Goal: Information Seeking & Learning: Learn about a topic

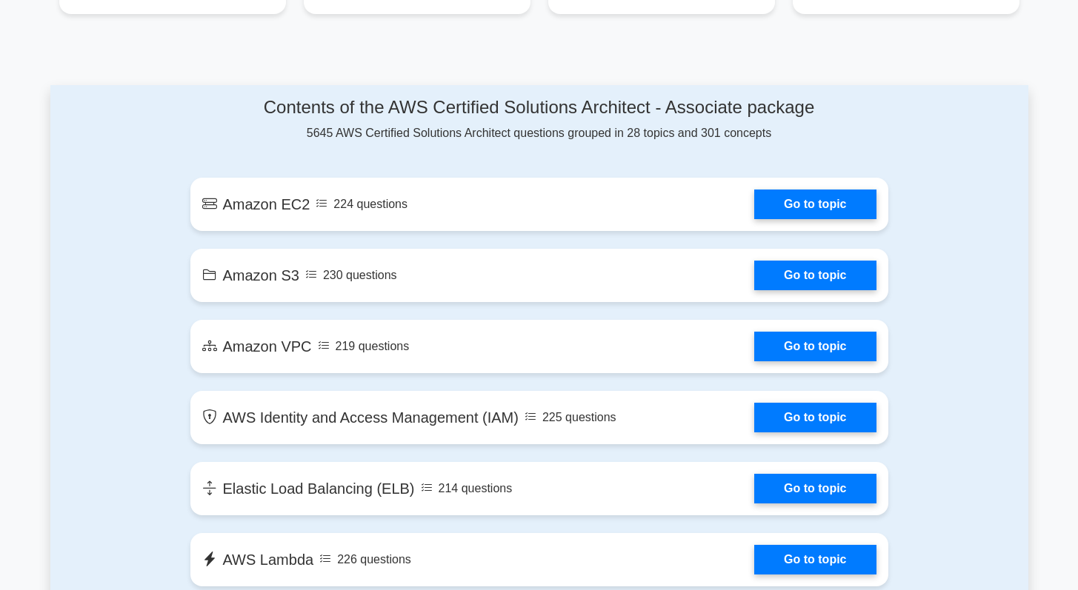
scroll to position [740, 0]
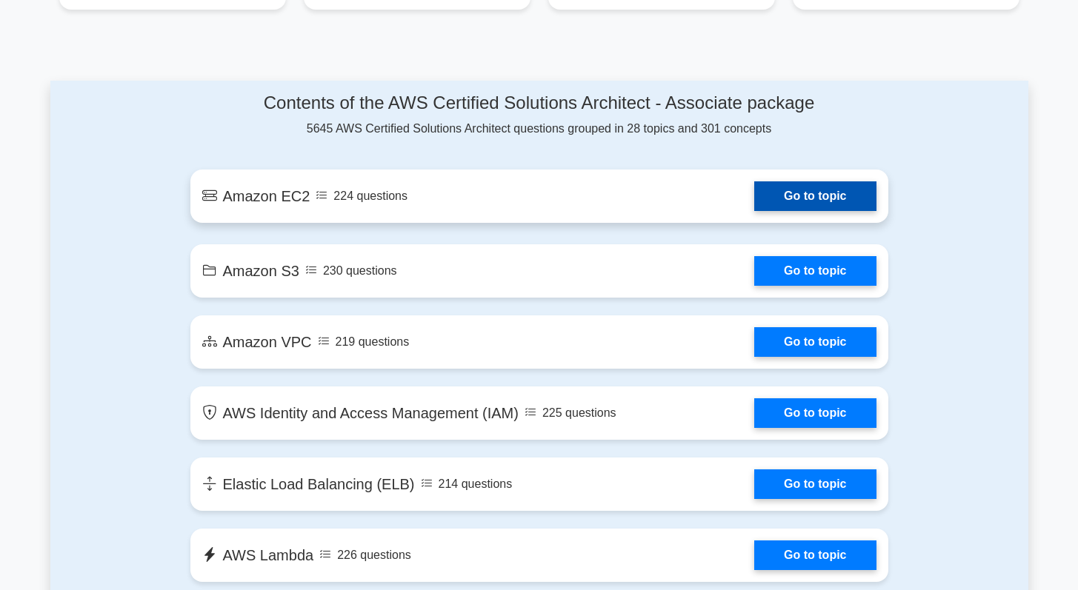
click at [754, 204] on link "Go to topic" at bounding box center [814, 197] width 121 height 30
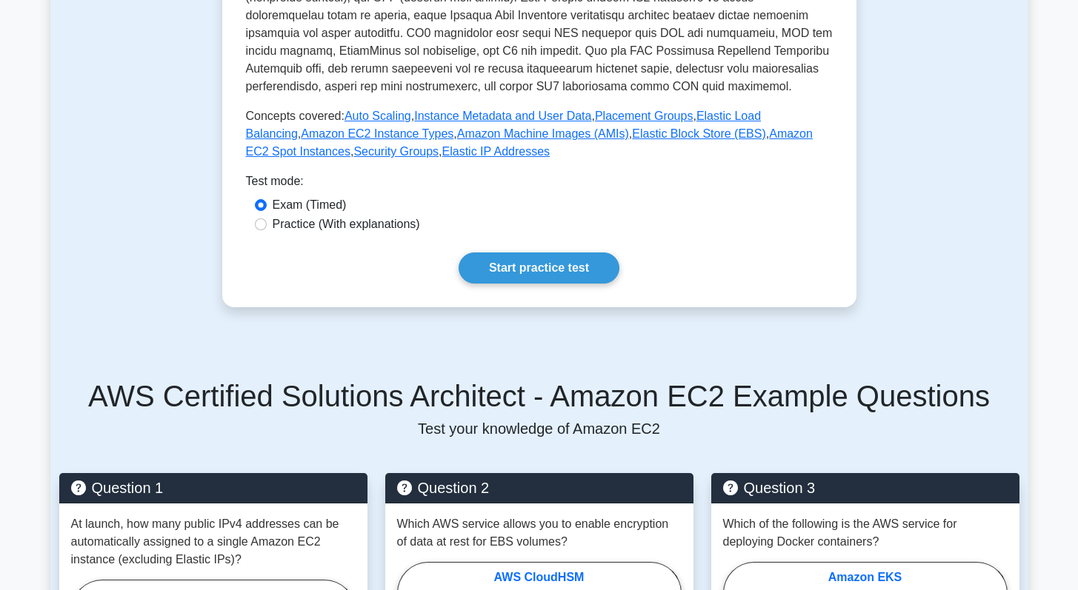
scroll to position [556, 0]
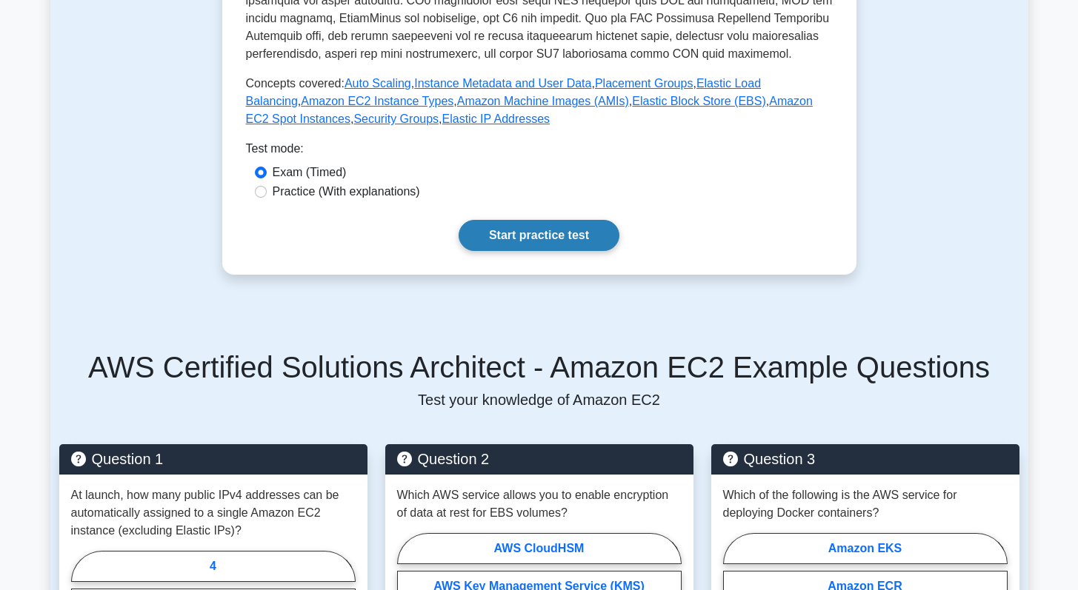
click at [597, 232] on link "Start practice test" at bounding box center [539, 235] width 161 height 31
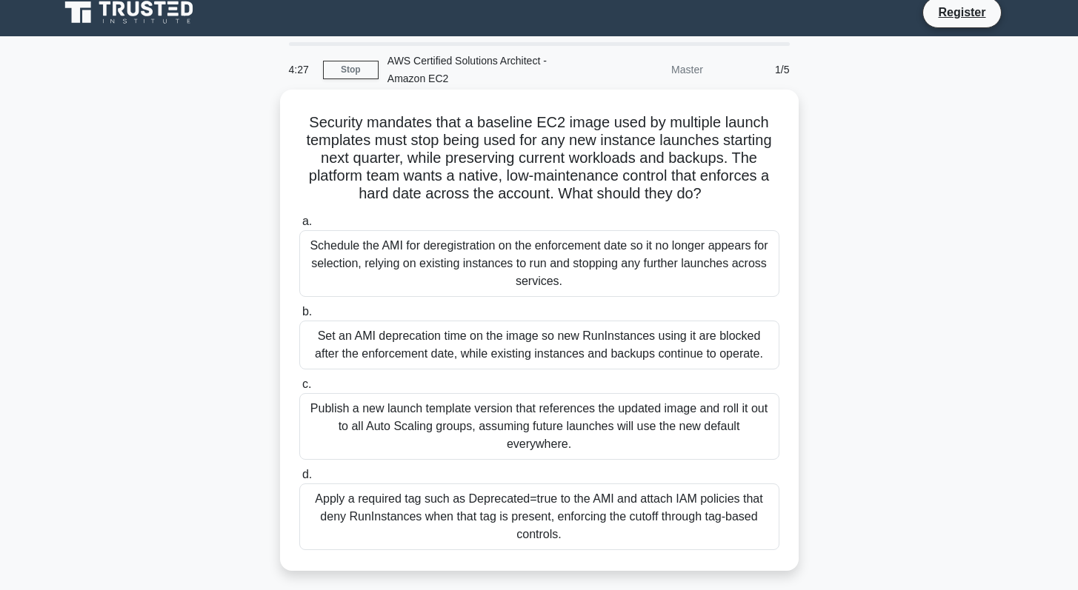
scroll to position [25, 0]
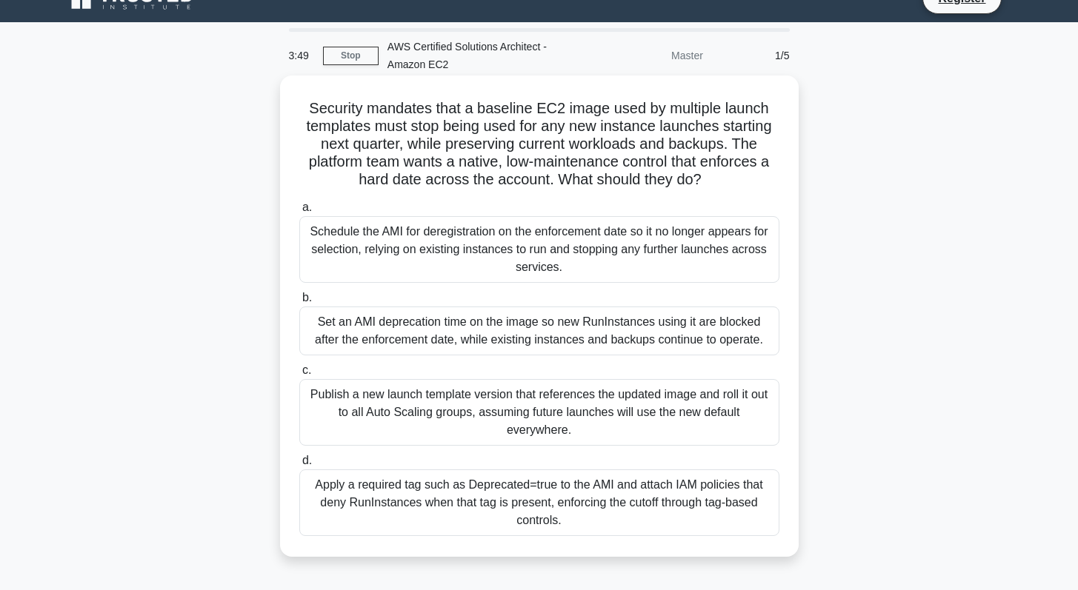
click at [483, 344] on div "Set an AMI deprecation time on the image so new RunInstances using it are block…" at bounding box center [539, 331] width 480 height 49
click at [299, 303] on input "b. Set an AMI deprecation time on the image so new RunInstances using it are bl…" at bounding box center [299, 298] width 0 height 10
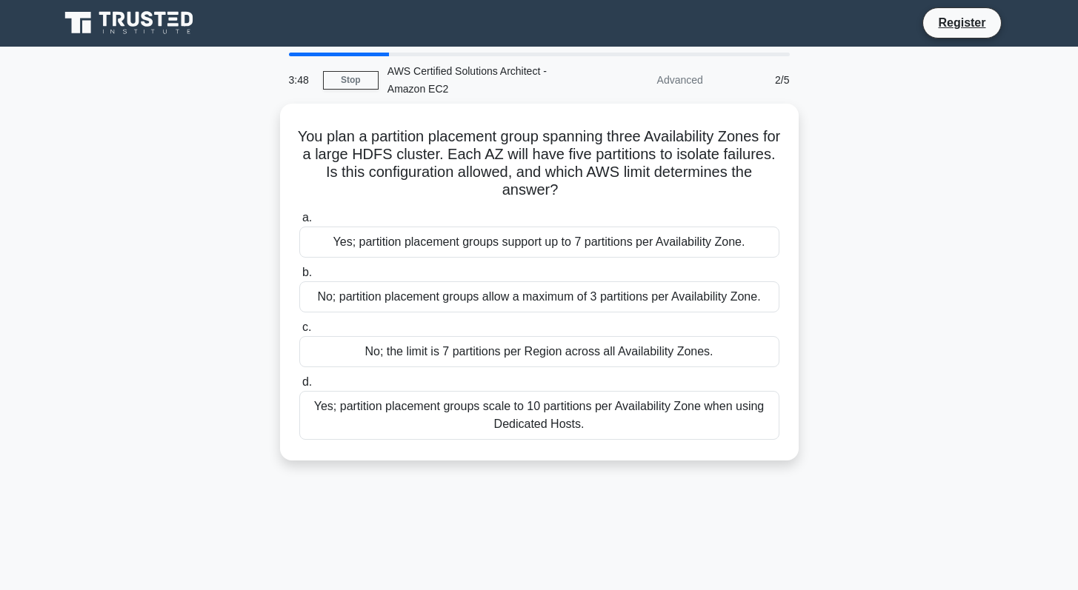
scroll to position [0, 0]
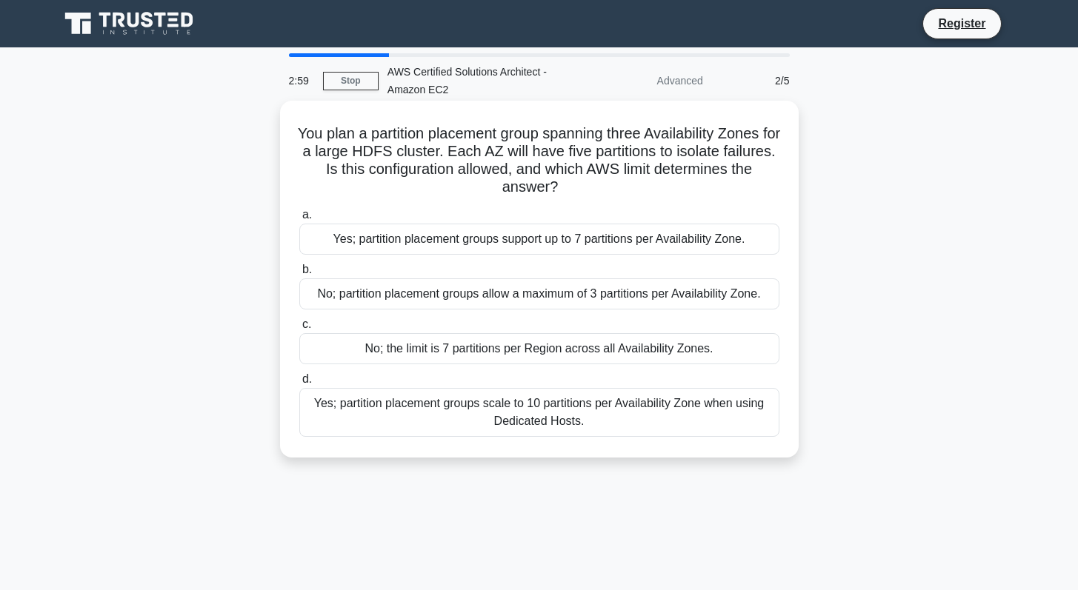
click at [561, 291] on div "No; partition placement groups allow a maximum of 3 partitions per Availability…" at bounding box center [539, 294] width 480 height 31
click at [299, 275] on input "b. No; partition placement groups allow a maximum of 3 partitions per Availabil…" at bounding box center [299, 270] width 0 height 10
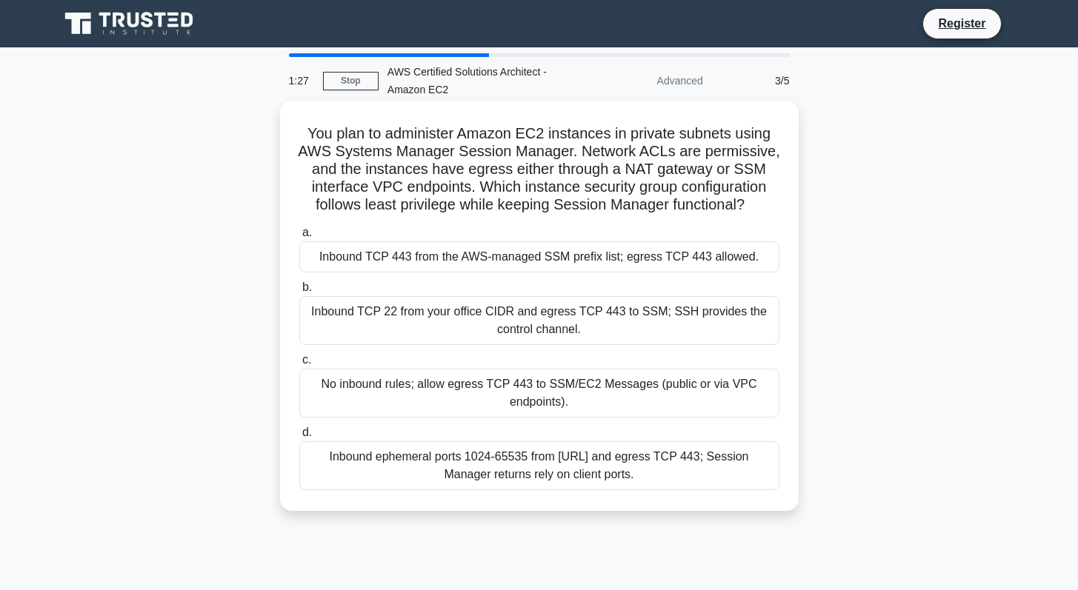
click at [554, 316] on div "Inbound TCP 22 from your office CIDR and egress TCP 443 to SSM; SSH provides th…" at bounding box center [539, 320] width 480 height 49
click at [299, 293] on input "b. Inbound TCP 22 from your office CIDR and egress TCP 443 to SSM; SSH provides…" at bounding box center [299, 288] width 0 height 10
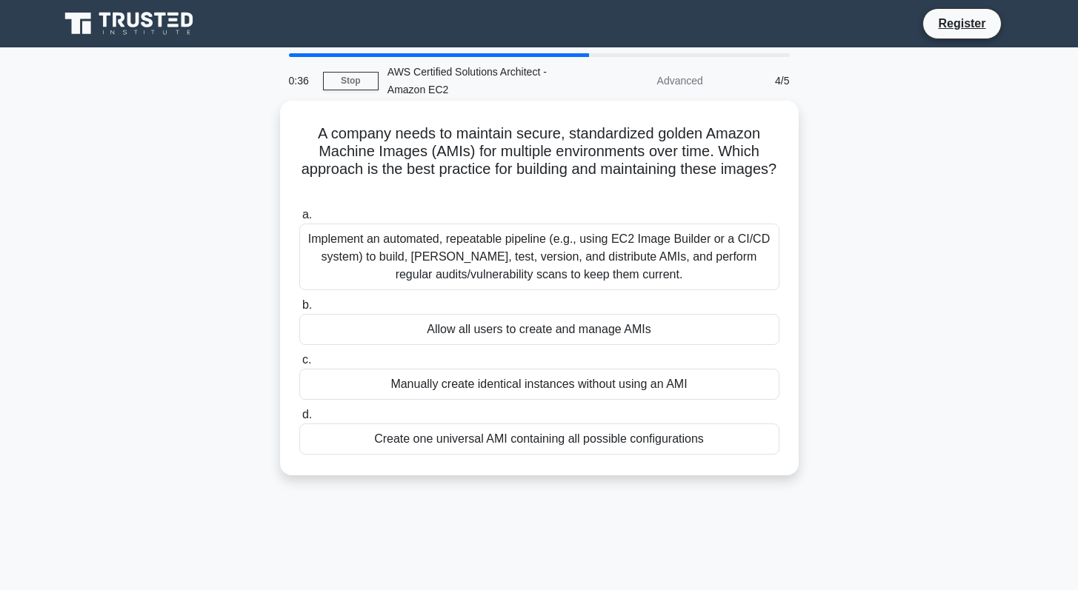
click at [556, 224] on div "Implement an automated, repeatable pipeline (e.g., using EC2 Image Builder or a…" at bounding box center [539, 257] width 480 height 67
click at [299, 220] on input "a. Implement an automated, repeatable pipeline (e.g., using EC2 Image Builder o…" at bounding box center [299, 215] width 0 height 10
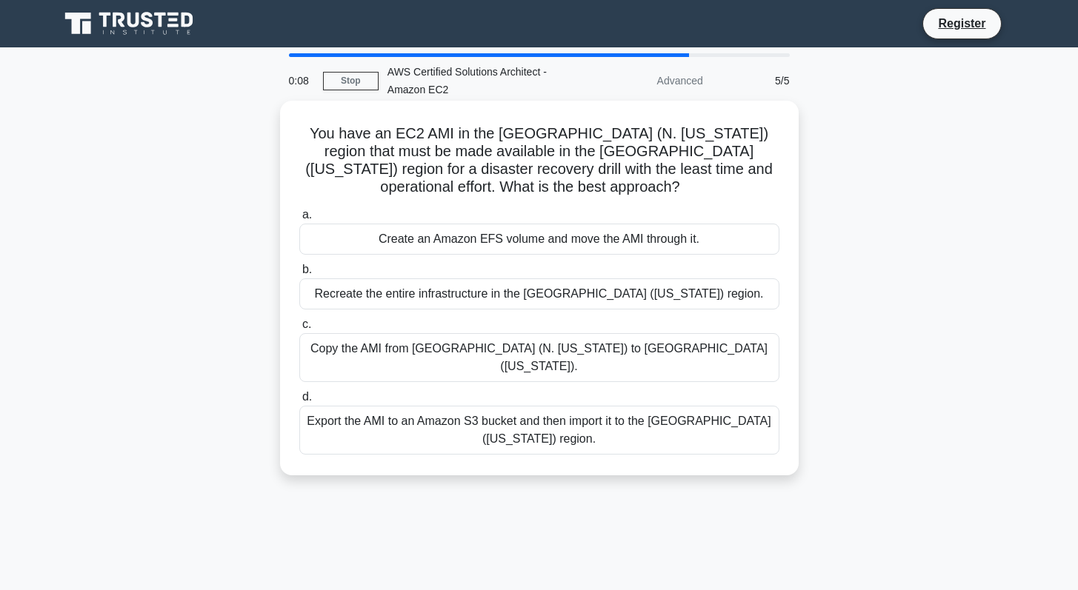
click at [579, 350] on div "Copy the AMI from US East (N. Virginia) to US West (Oregon)." at bounding box center [539, 357] width 480 height 49
click at [299, 330] on input "c. Copy the AMI from US East (N. Virginia) to US West (Oregon)." at bounding box center [299, 325] width 0 height 10
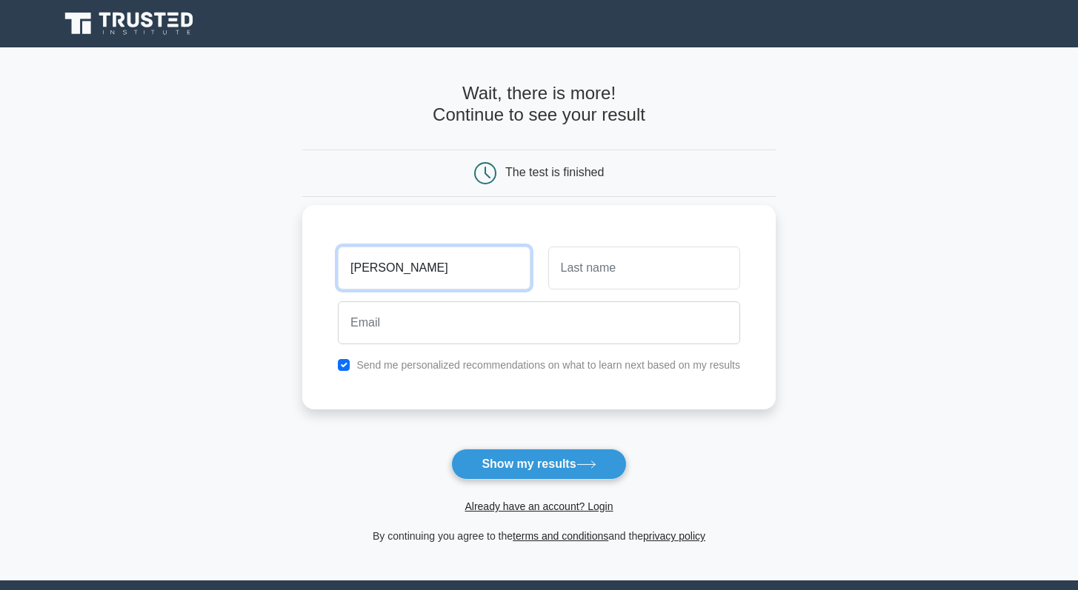
type input "sam"
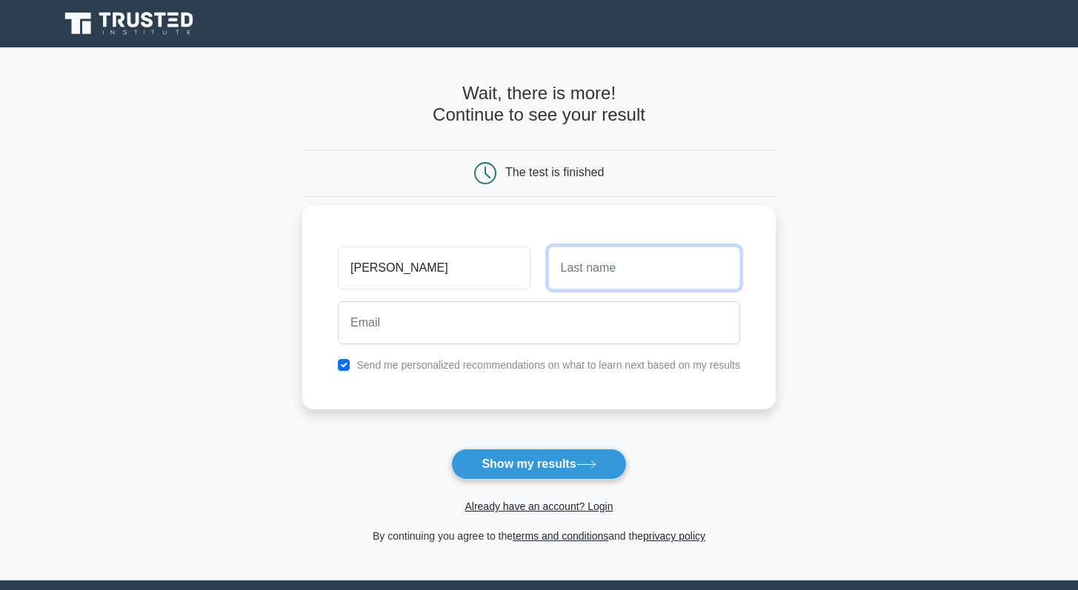
click at [660, 272] on input "text" at bounding box center [644, 268] width 192 height 43
type input "ham"
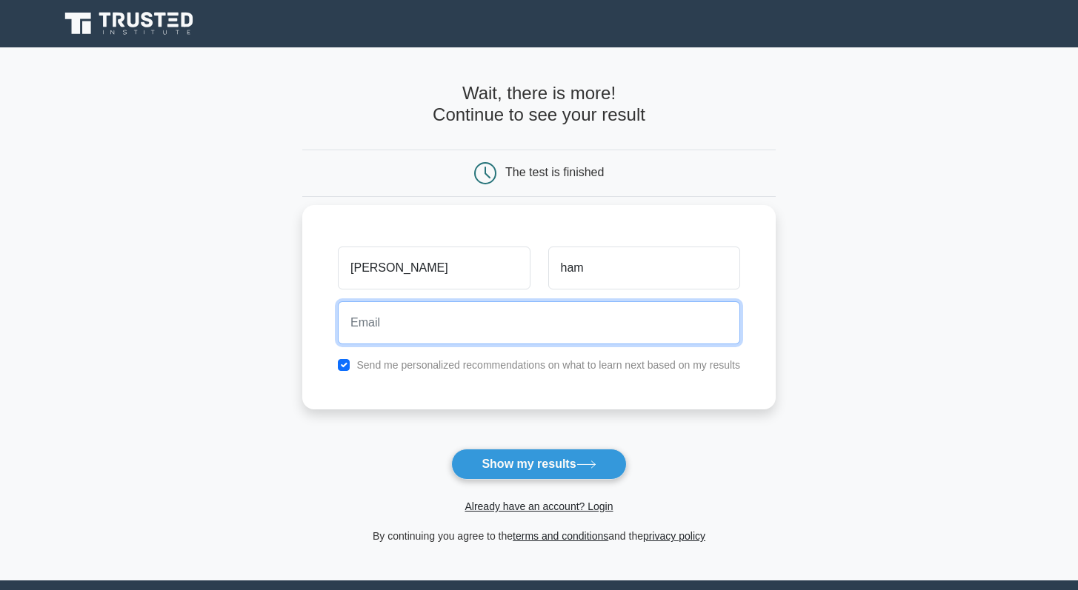
click at [595, 319] on input "email" at bounding box center [539, 323] width 402 height 43
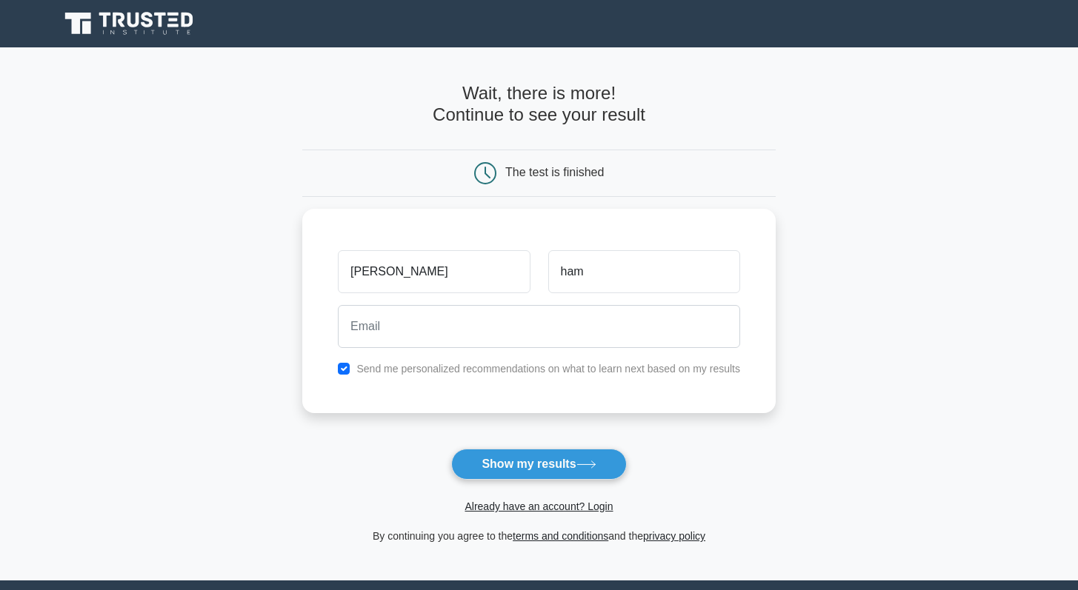
click at [399, 74] on div "Wait, there is more! Continue to see your result The test is finished sam" at bounding box center [538, 313] width 473 height 533
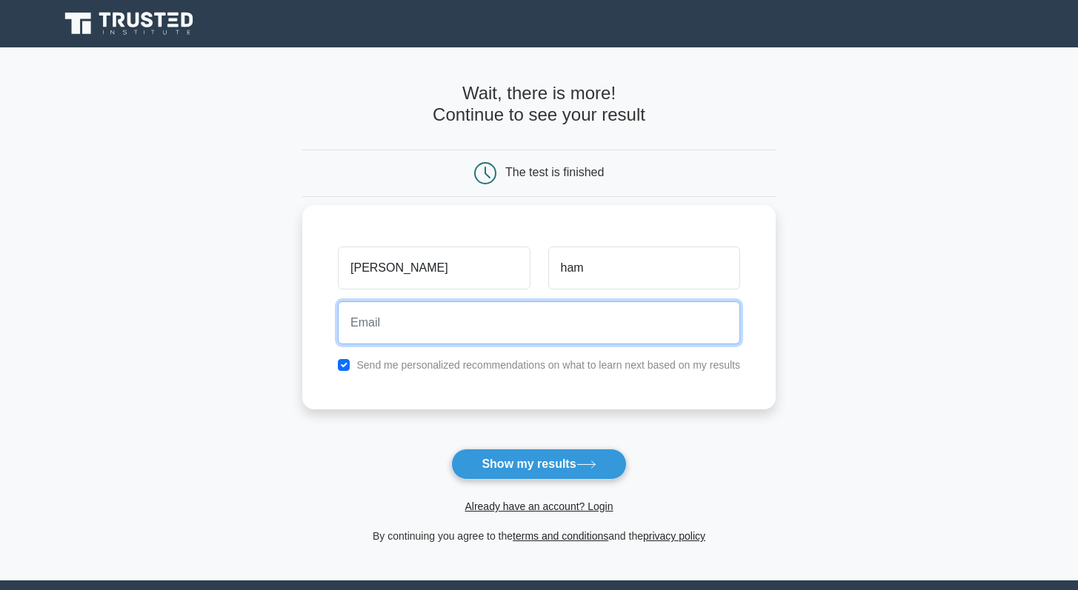
click at [456, 318] on input "email" at bounding box center [539, 323] width 402 height 43
paste input "kobok93033@mirarmax.com"
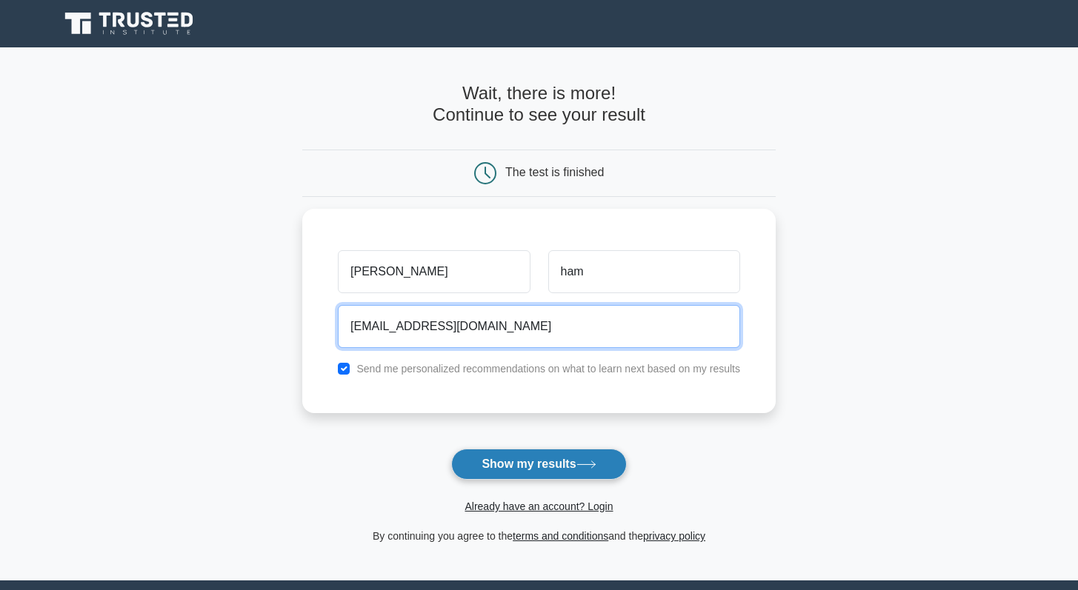
type input "kobok93033@mirarmax.com"
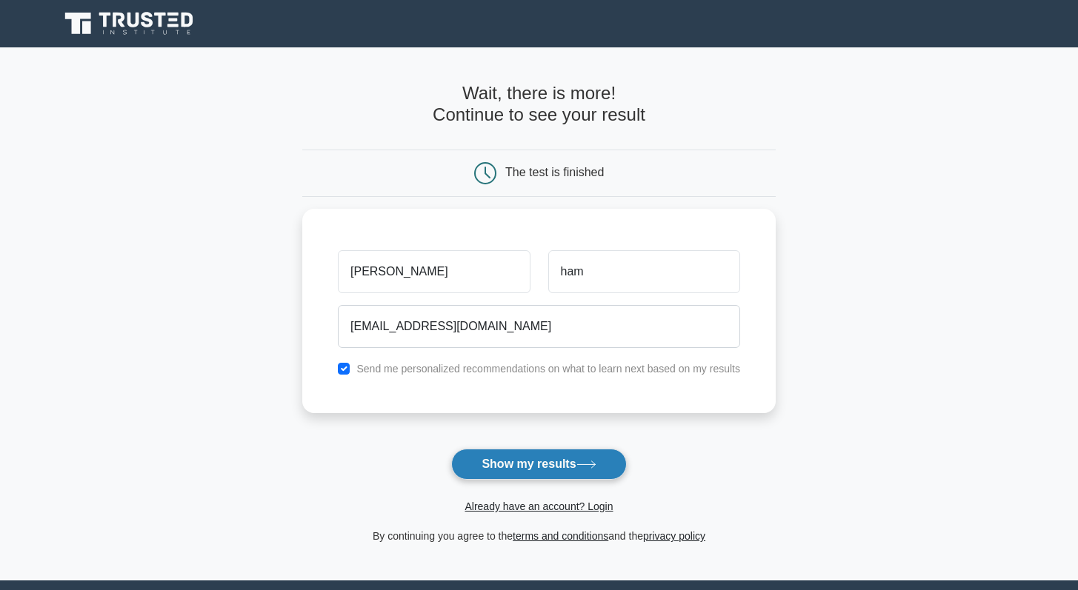
click at [582, 472] on button "Show my results" at bounding box center [538, 464] width 175 height 31
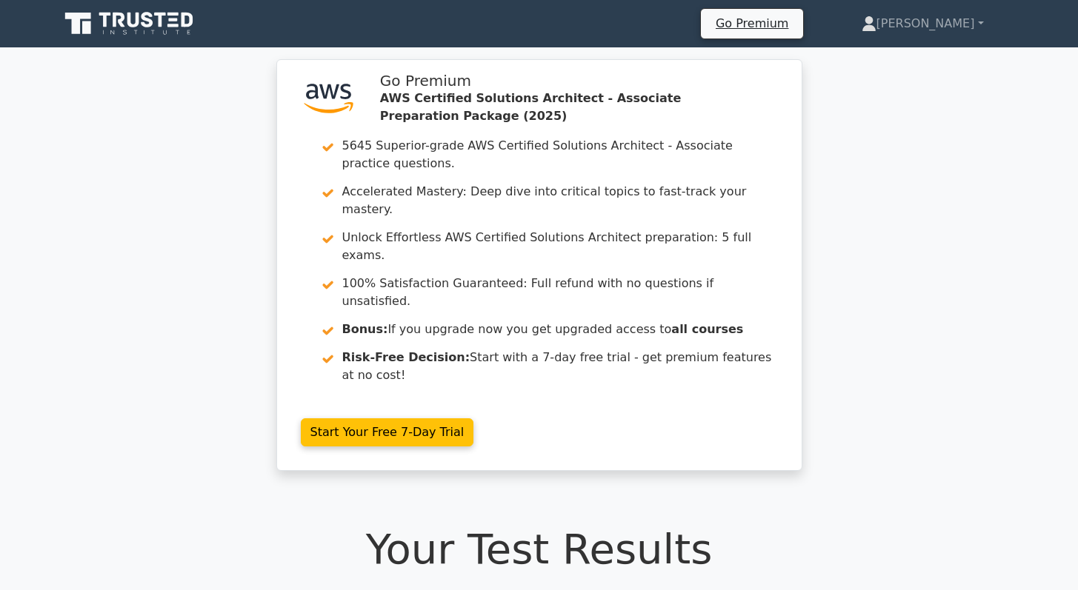
click at [101, 21] on icon at bounding box center [130, 24] width 142 height 28
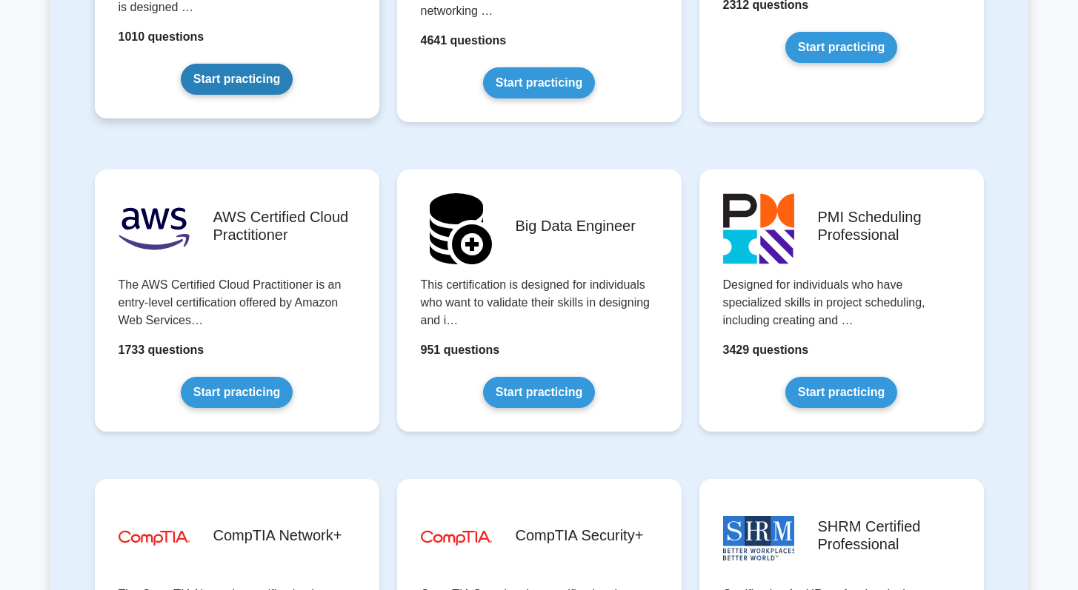
scroll to position [2370, 0]
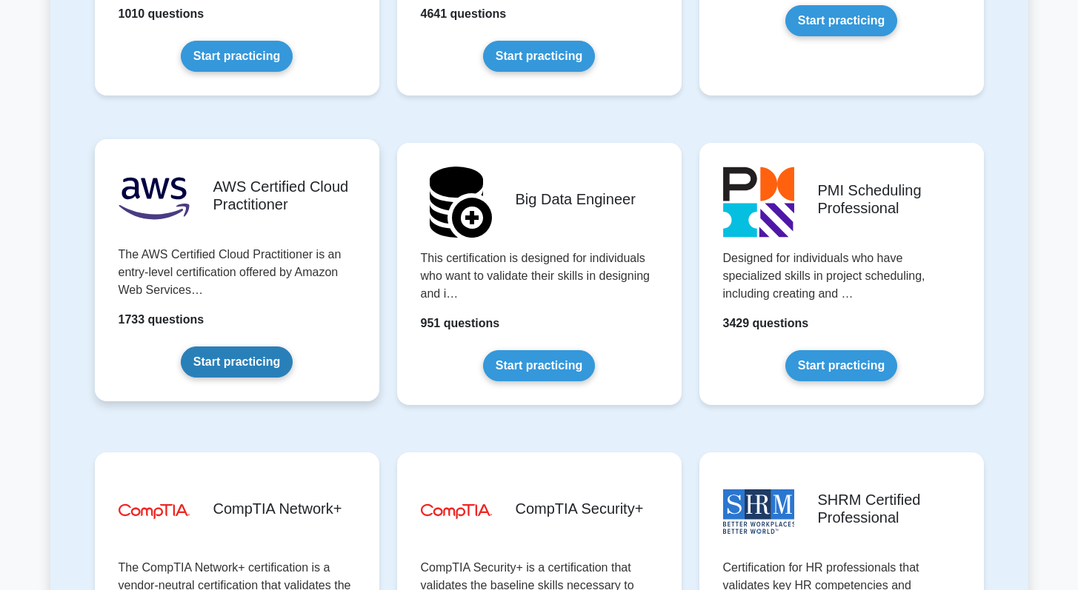
click at [242, 367] on link "Start practicing" at bounding box center [237, 362] width 112 height 31
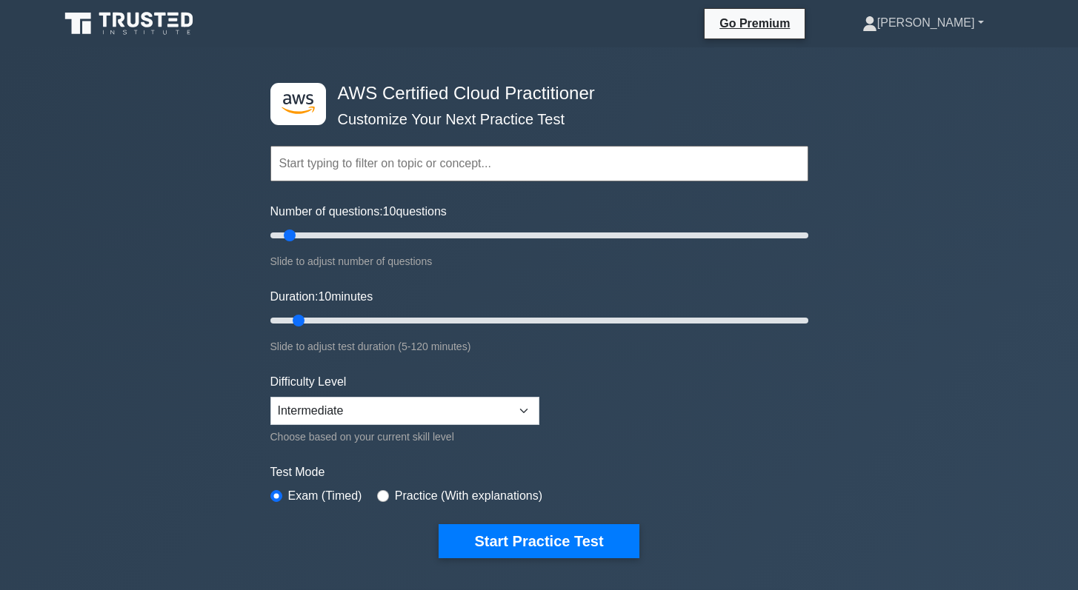
click at [947, 14] on link "[PERSON_NAME]" at bounding box center [923, 23] width 193 height 30
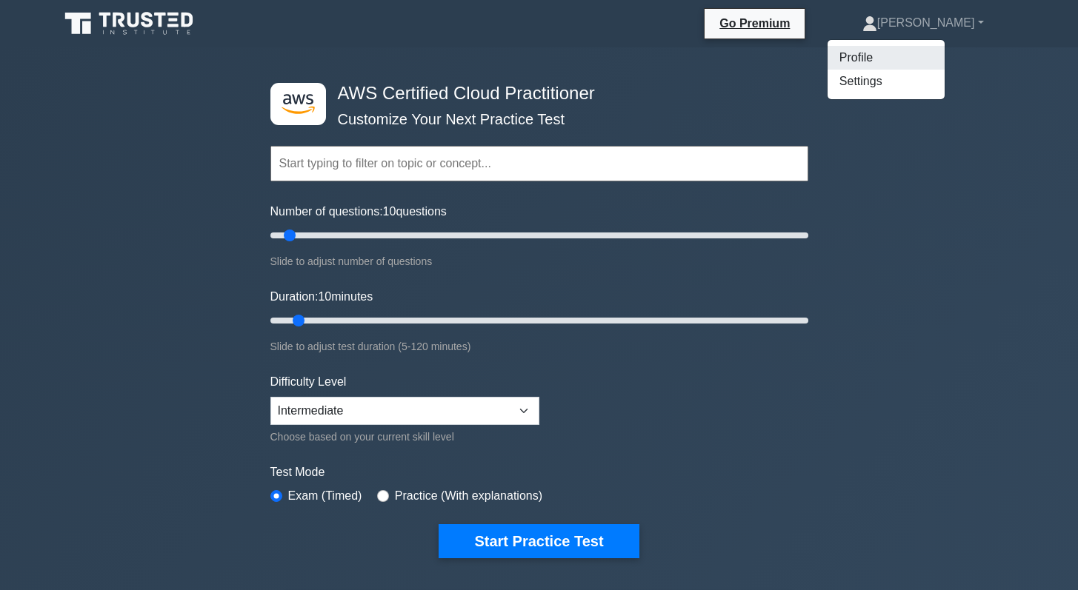
click at [910, 58] on link "Profile" at bounding box center [886, 58] width 117 height 24
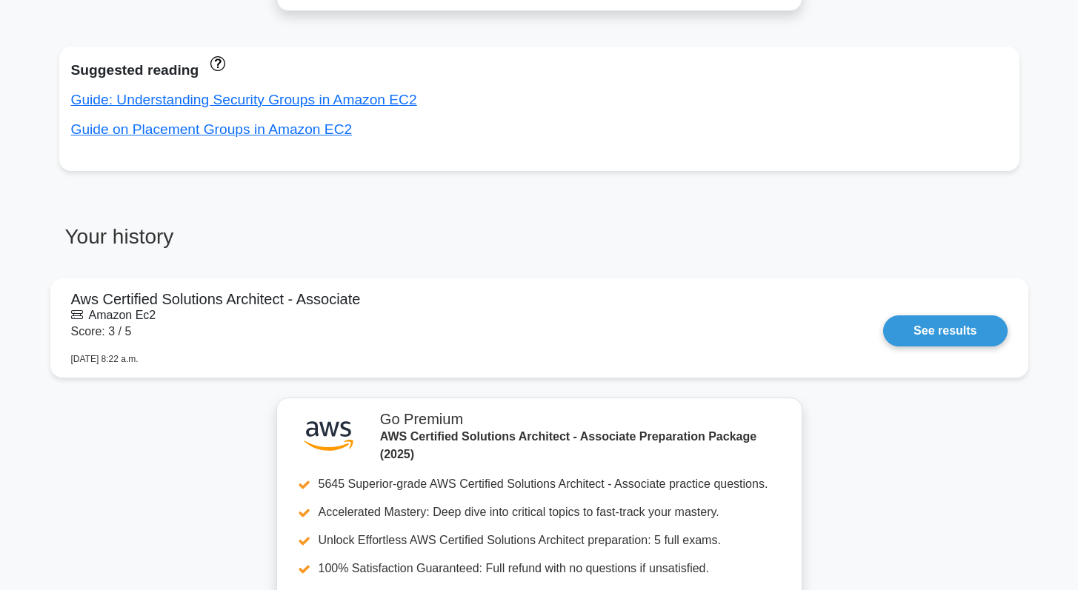
scroll to position [1314, 0]
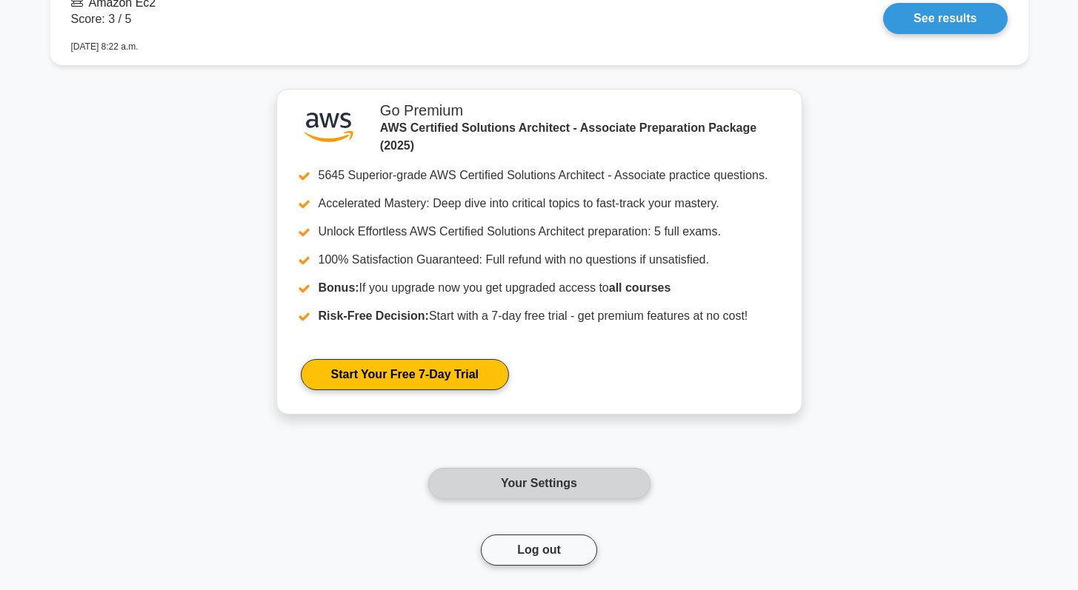
click at [542, 475] on link "Your Settings" at bounding box center [539, 483] width 222 height 31
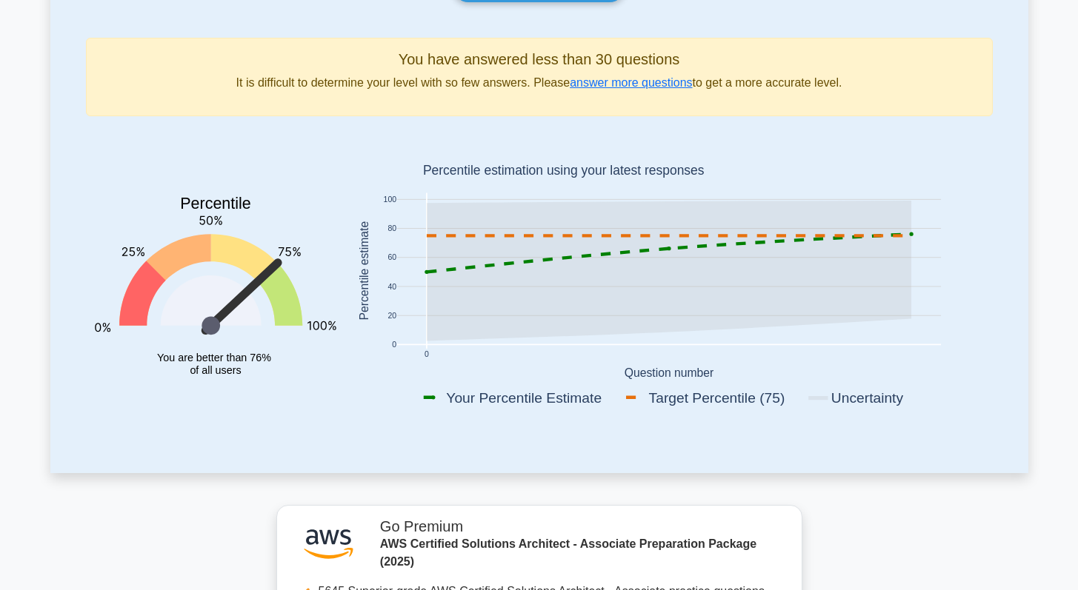
scroll to position [0, 0]
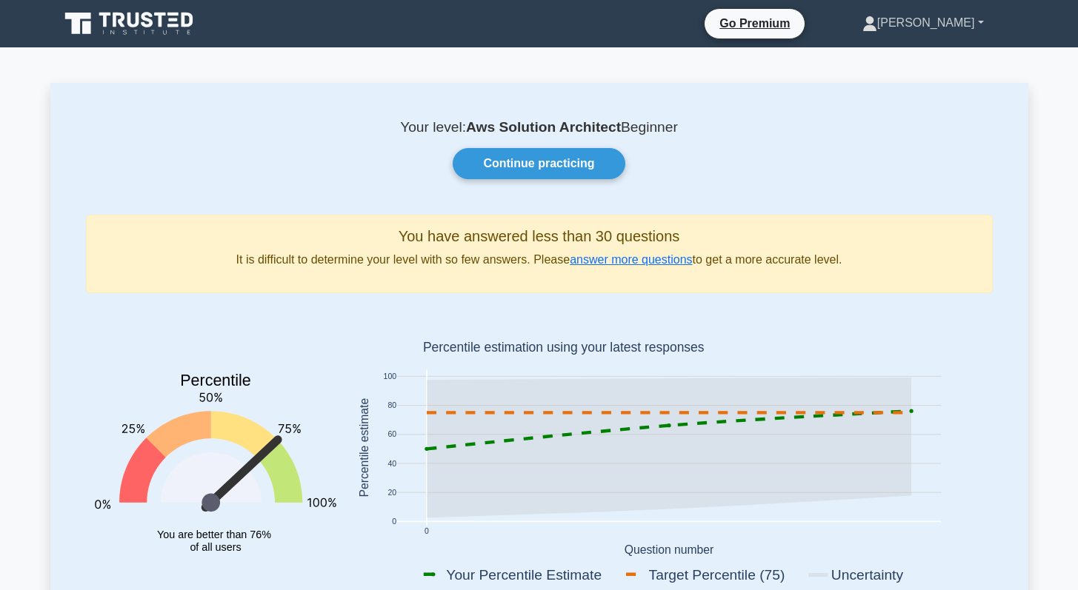
click at [985, 35] on link "[PERSON_NAME]" at bounding box center [923, 23] width 193 height 30
click at [939, 80] on link "Settings" at bounding box center [886, 82] width 117 height 24
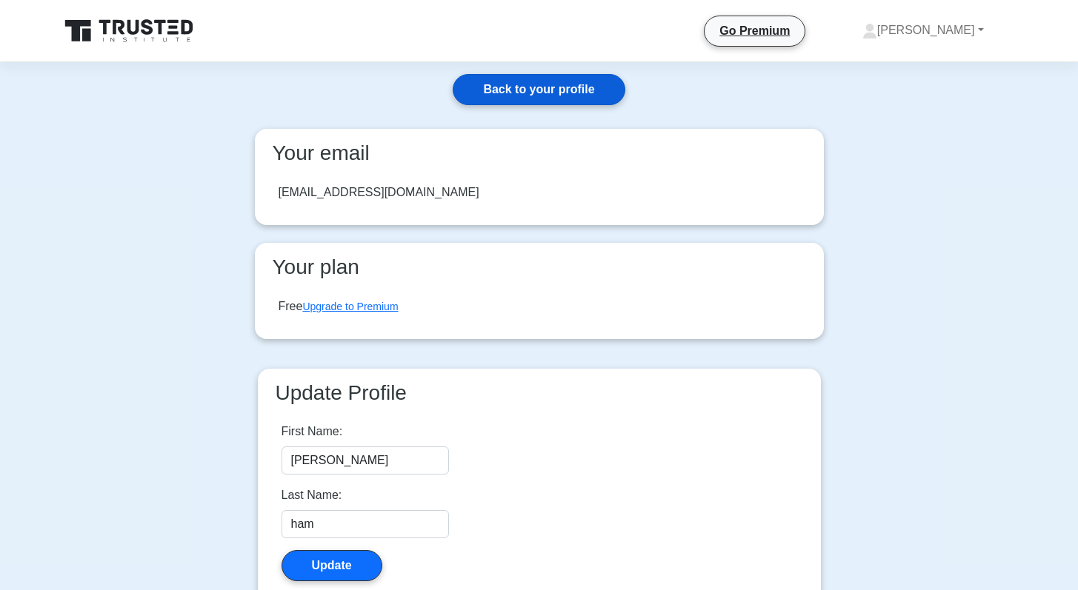
click at [559, 99] on link "Back to your profile" at bounding box center [539, 89] width 172 height 31
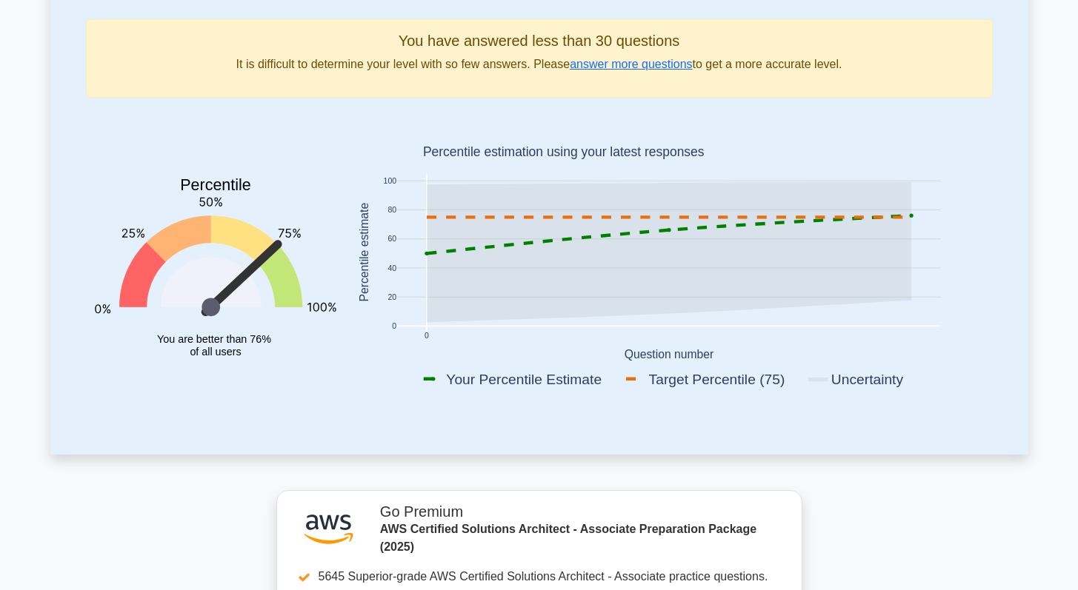
scroll to position [25, 0]
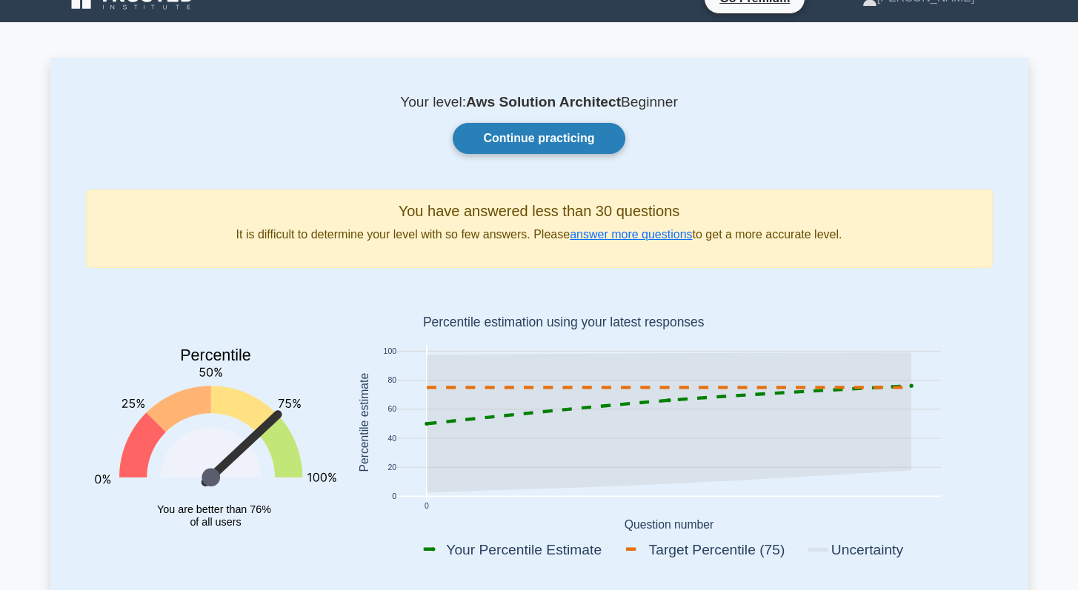
click at [582, 139] on link "Continue practicing" at bounding box center [539, 138] width 172 height 31
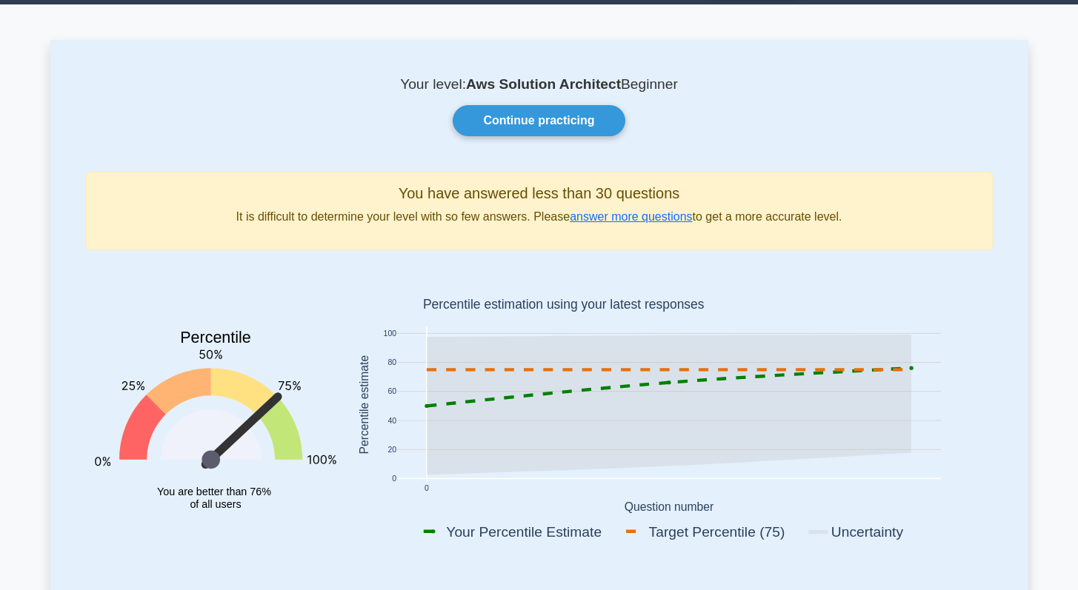
scroll to position [0, 0]
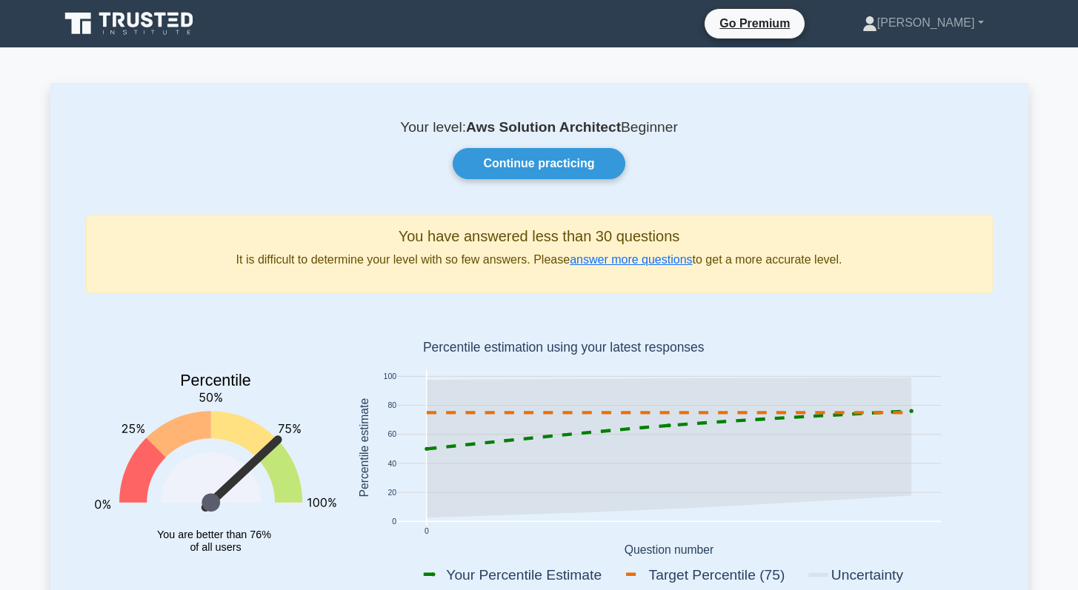
click at [101, 28] on icon at bounding box center [130, 24] width 142 height 28
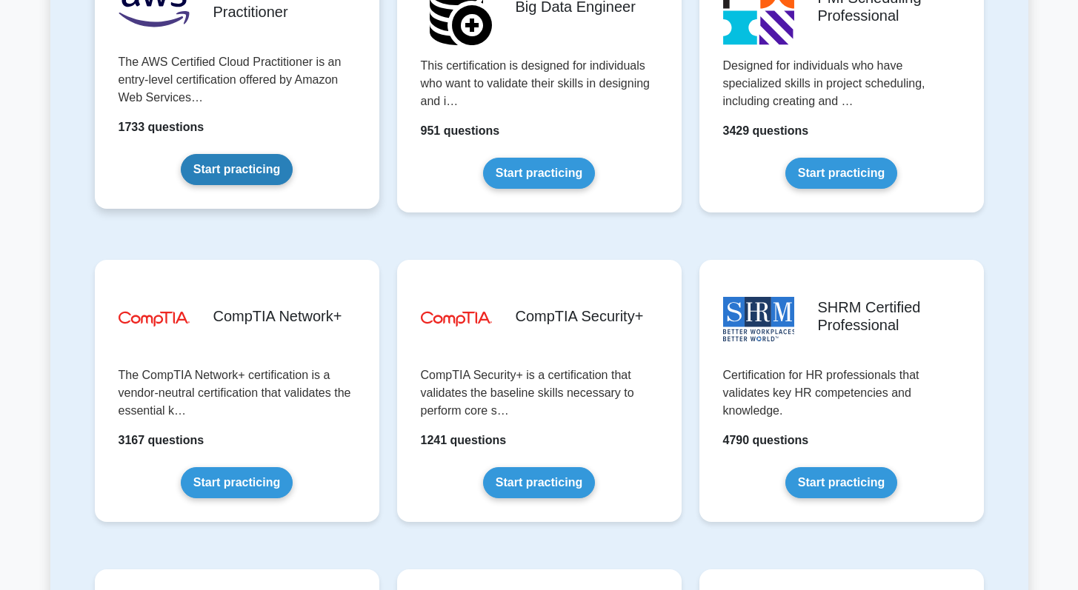
scroll to position [2510, 0]
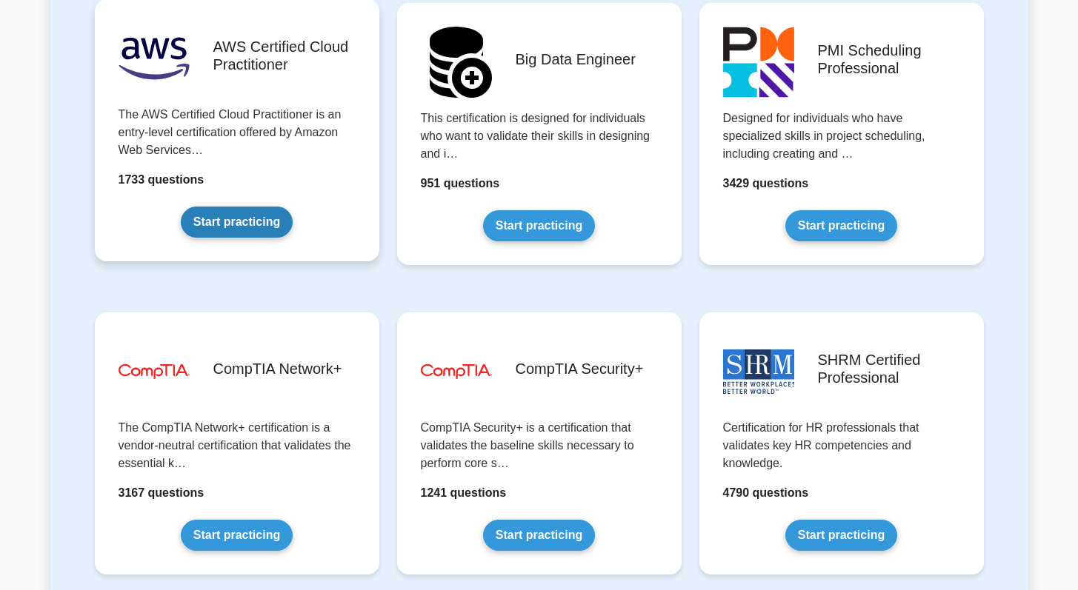
click at [267, 219] on link "Start practicing" at bounding box center [237, 222] width 112 height 31
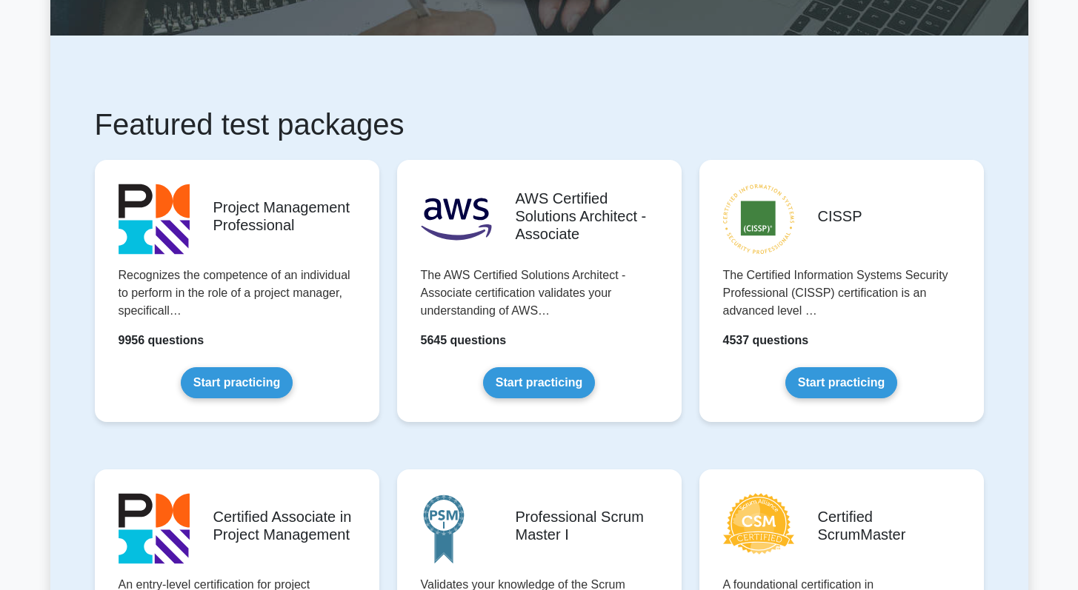
scroll to position [0, 0]
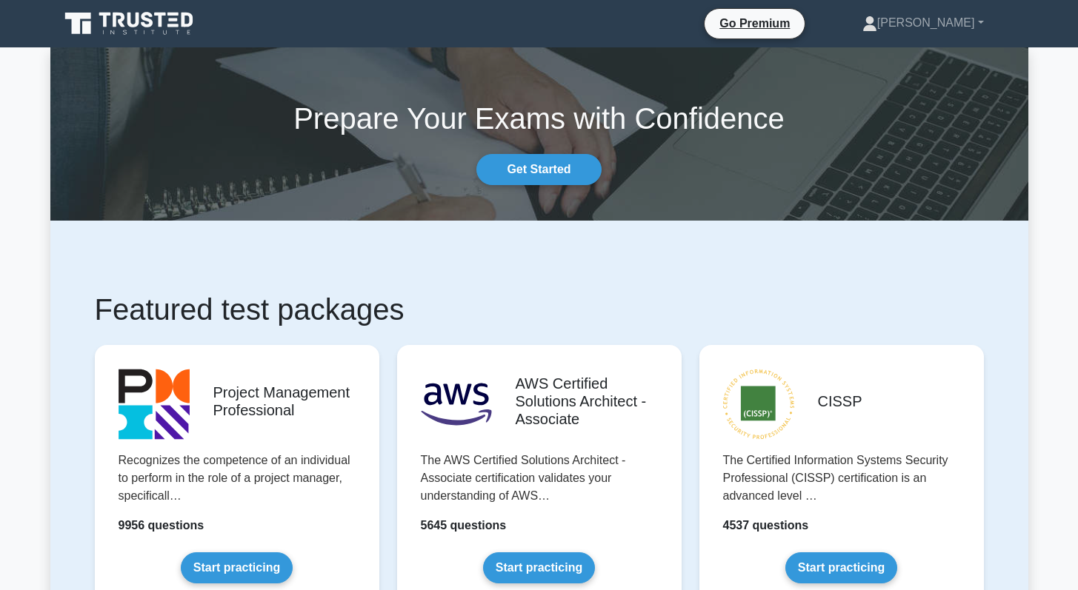
click at [122, 17] on icon at bounding box center [119, 20] width 12 height 15
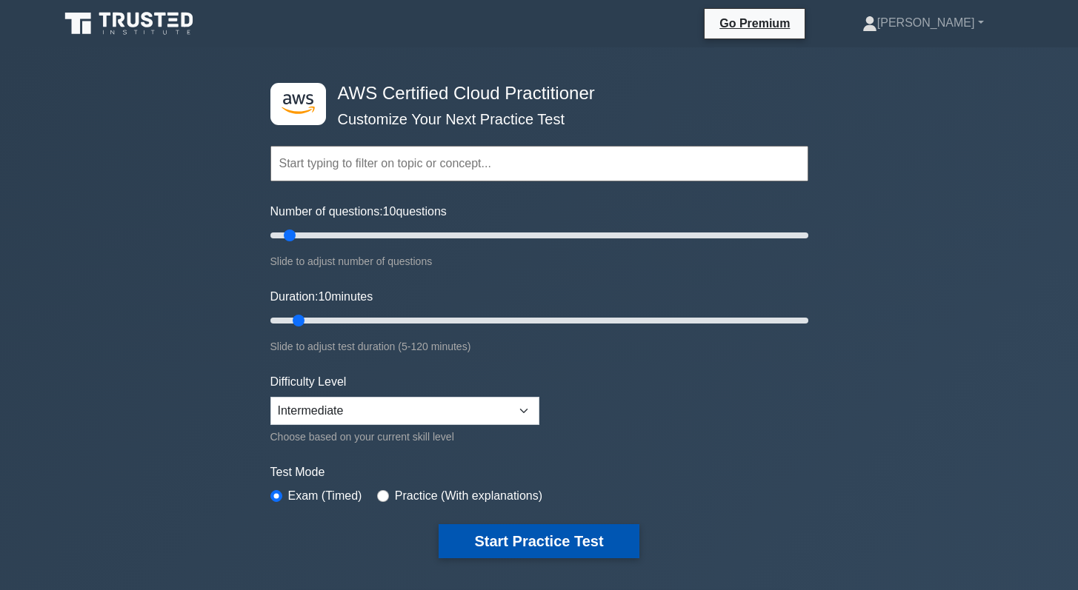
click at [548, 535] on button "Start Practice Test" at bounding box center [539, 542] width 200 height 34
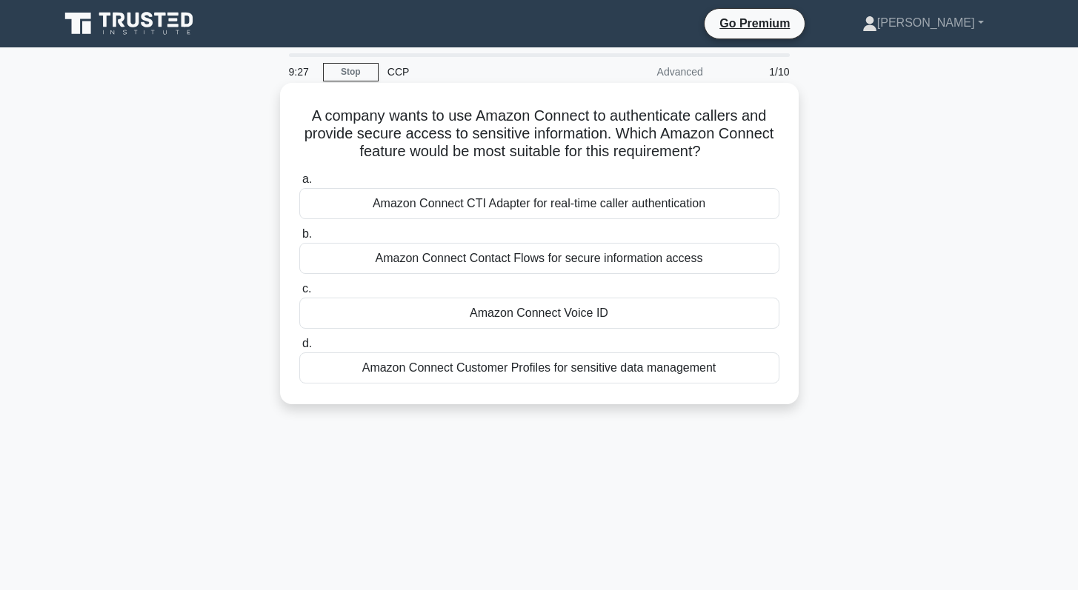
click at [650, 371] on div "Amazon Connect Customer Profiles for sensitive data management" at bounding box center [539, 368] width 480 height 31
click at [299, 349] on input "d. Amazon Connect Customer Profiles for sensitive data management" at bounding box center [299, 344] width 0 height 10
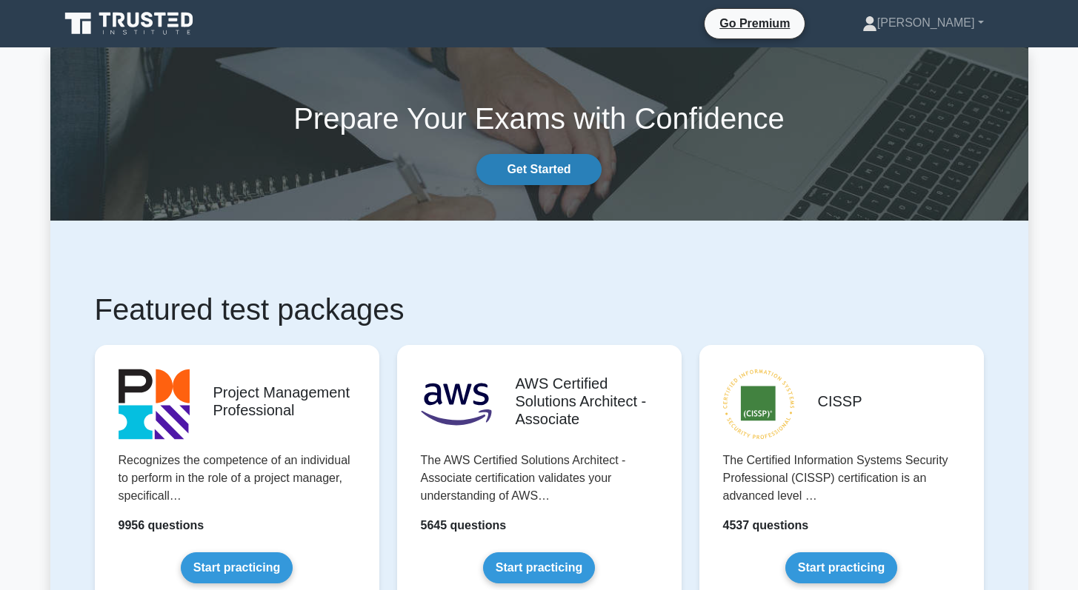
click at [554, 175] on link "Get Started" at bounding box center [538, 169] width 124 height 31
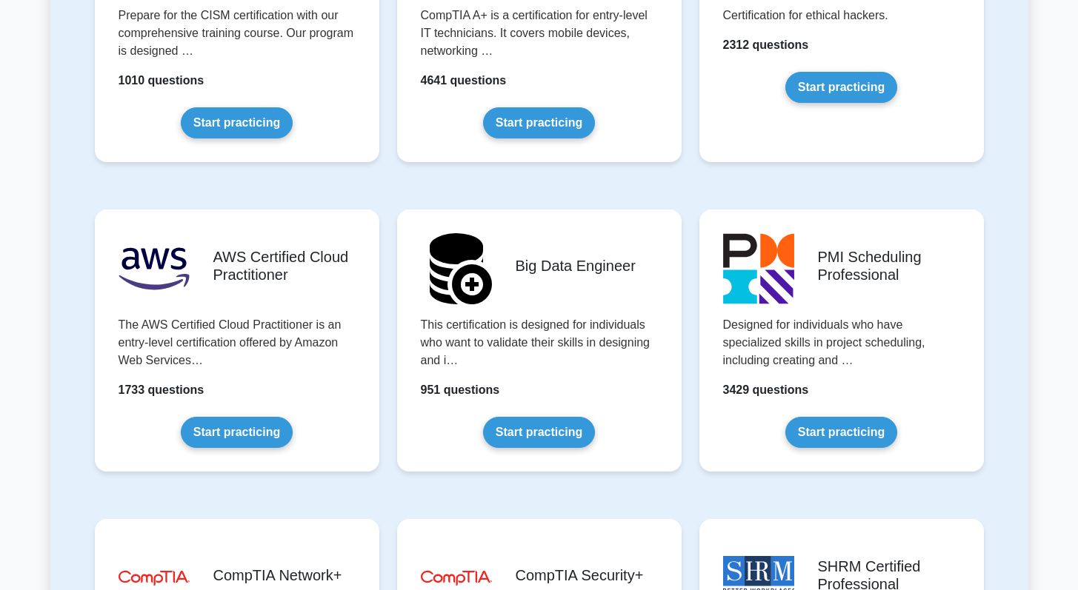
scroll to position [2370, 0]
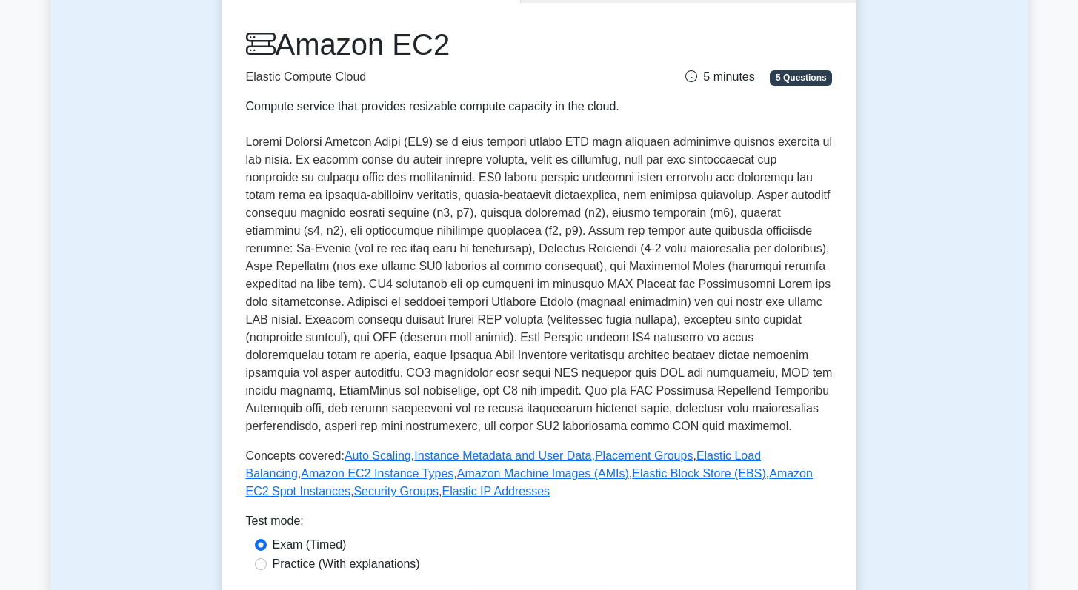
scroll to position [152, 0]
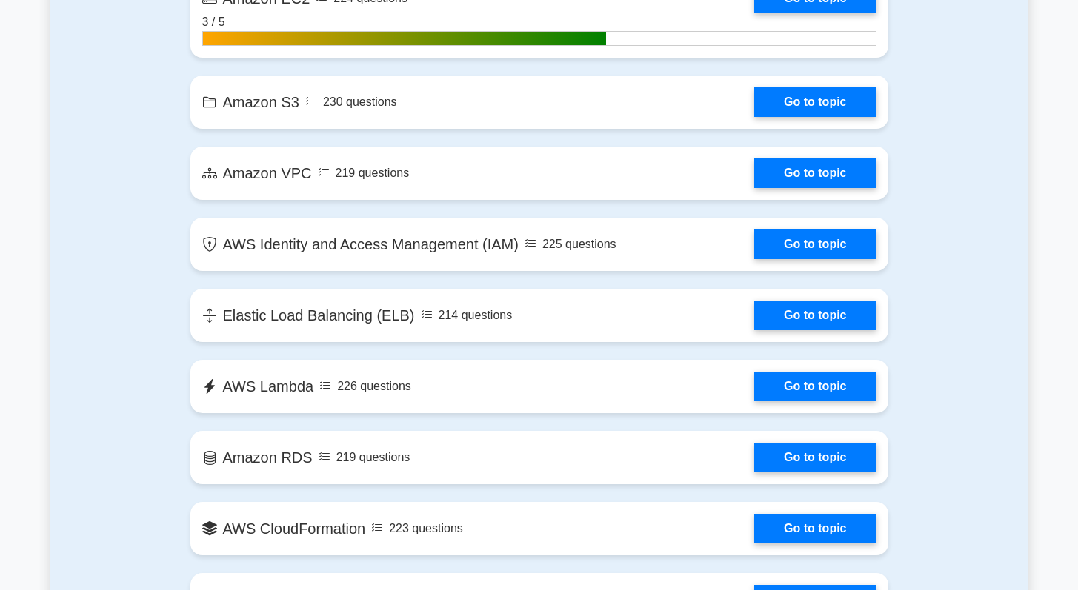
scroll to position [965, 0]
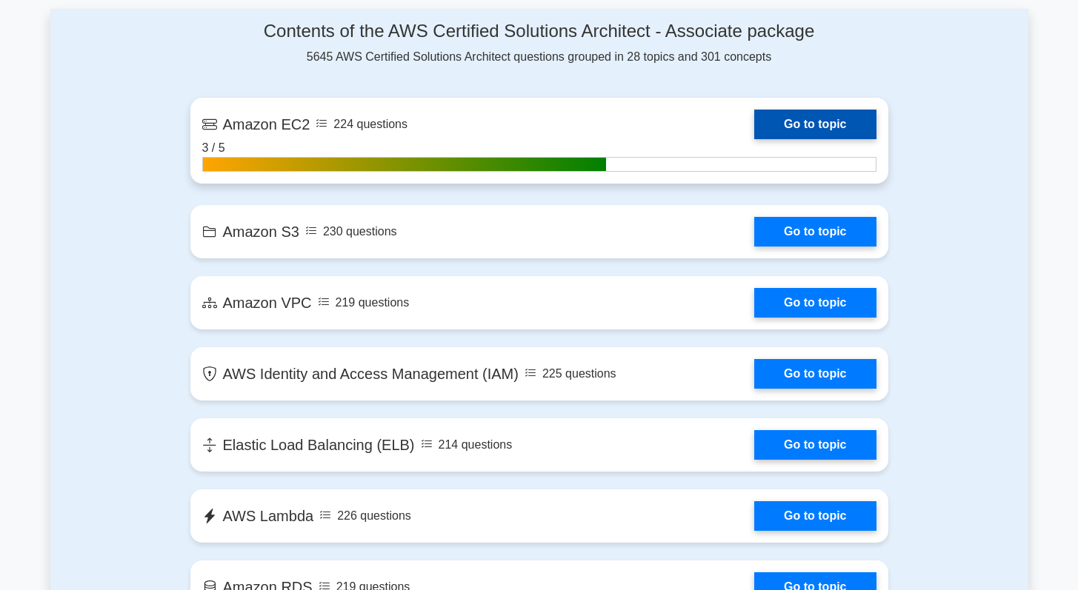
click at [754, 116] on link "Go to topic" at bounding box center [814, 125] width 121 height 30
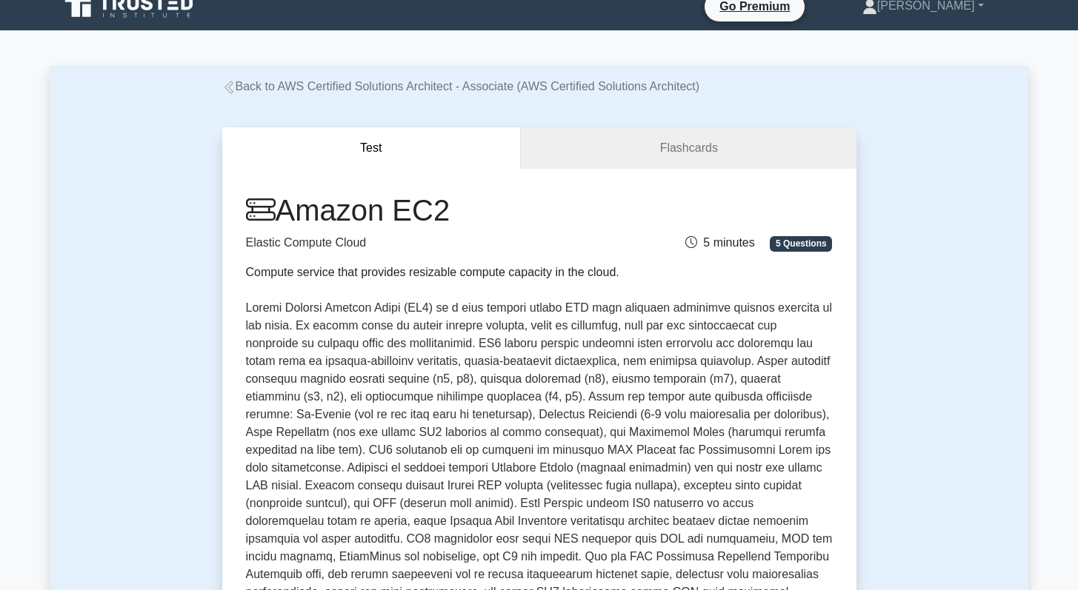
scroll to position [18, 0]
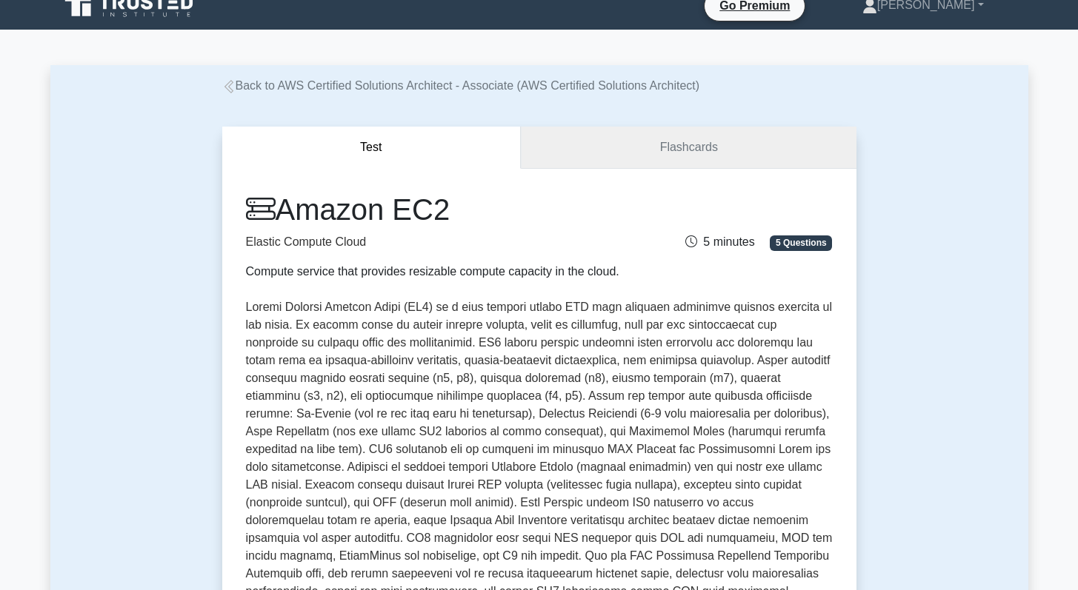
click at [568, 149] on link "Flashcards" at bounding box center [688, 148] width 335 height 42
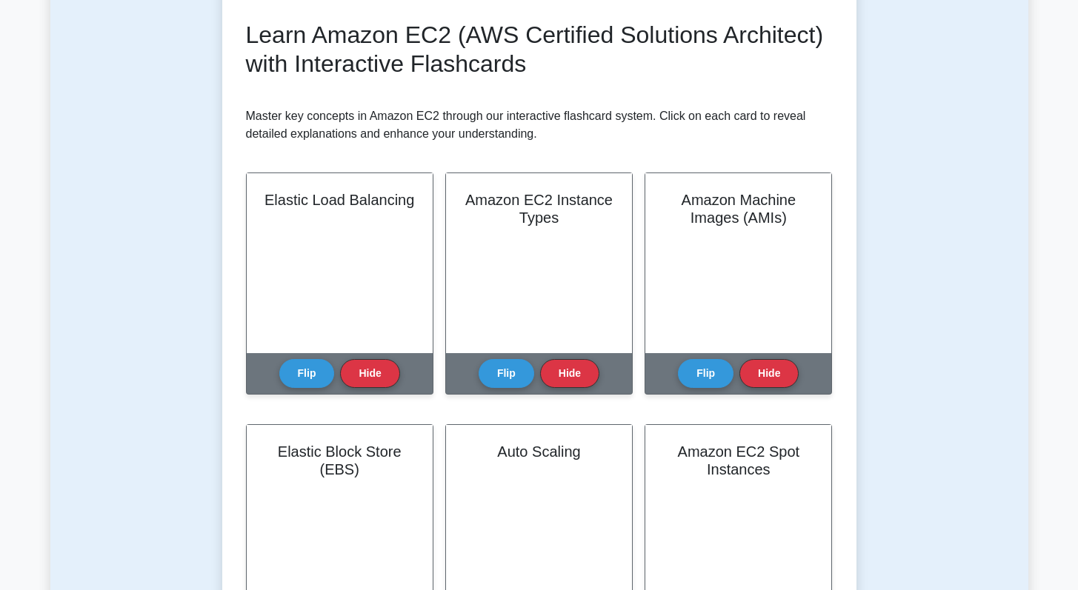
scroll to position [204, 0]
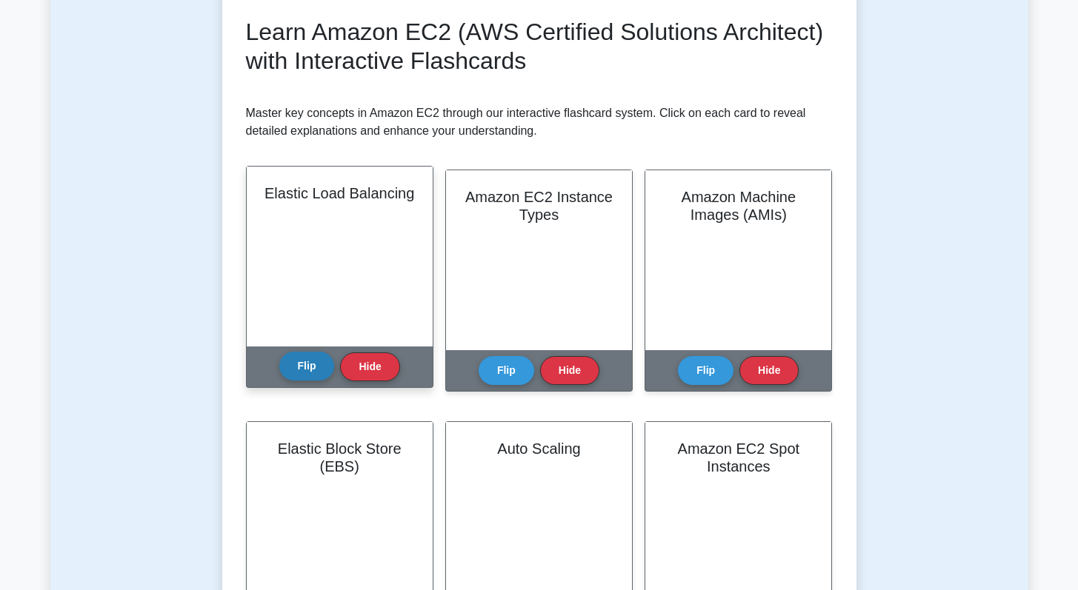
click at [295, 369] on button "Flip" at bounding box center [307, 366] width 56 height 29
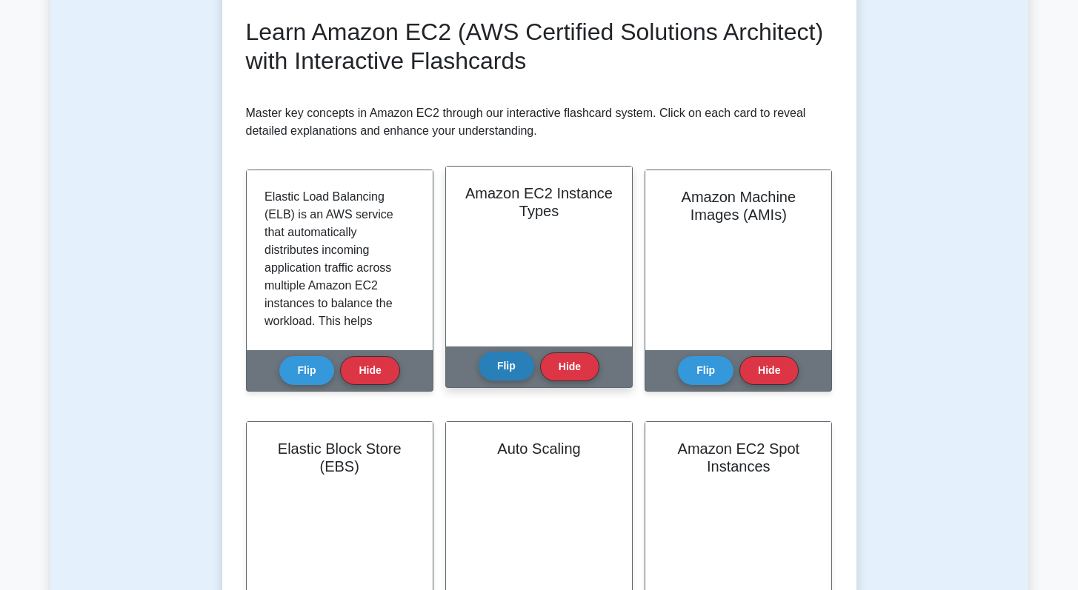
click at [490, 379] on button "Flip" at bounding box center [507, 366] width 56 height 29
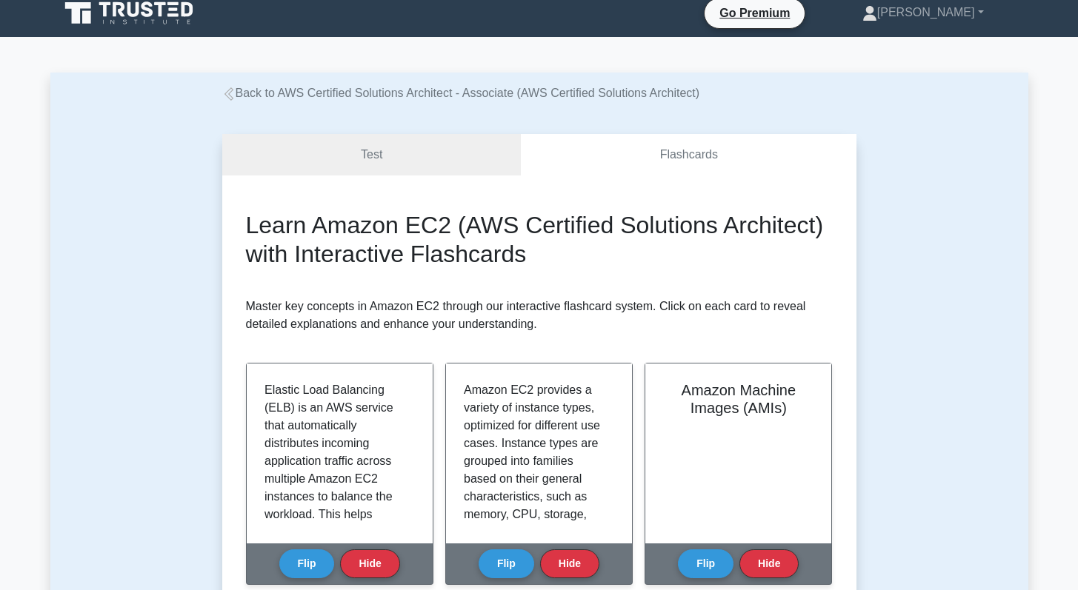
scroll to position [0, 0]
